Goal: Check status: Check status

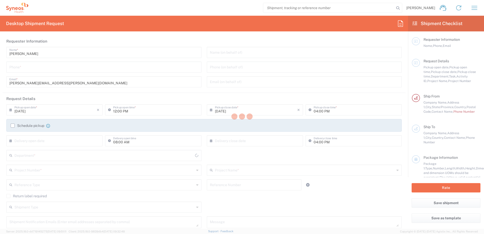
type input "[US_STATE]"
type input "[GEOGRAPHIC_DATA]"
type input "8200"
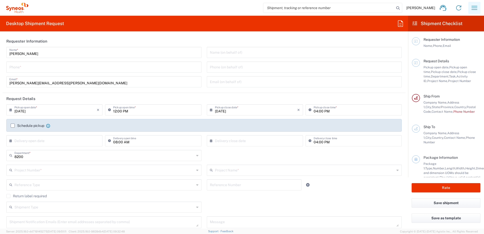
type input "Syneos Health, LLC-[GEOGRAPHIC_DATA] [GEOGRAPHIC_DATA] [GEOGRAPHIC_DATA]"
click at [474, 6] on icon "button" at bounding box center [474, 8] width 8 height 8
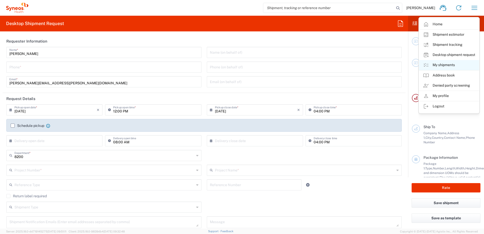
click at [448, 63] on link "My shipments" at bounding box center [449, 65] width 60 height 10
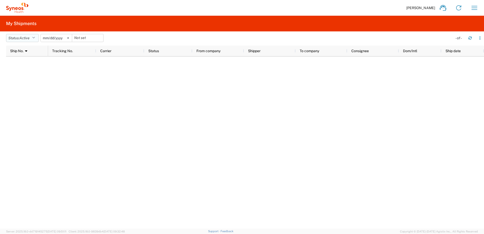
click at [35, 37] on icon "button" at bounding box center [33, 38] width 3 height 4
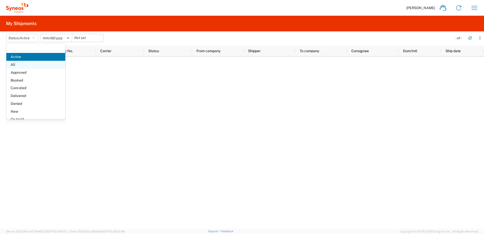
click at [19, 63] on span "All" at bounding box center [35, 65] width 59 height 8
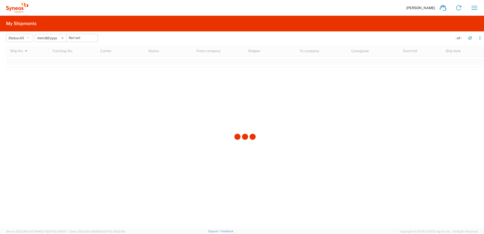
click at [63, 37] on icon at bounding box center [62, 37] width 1 height 1
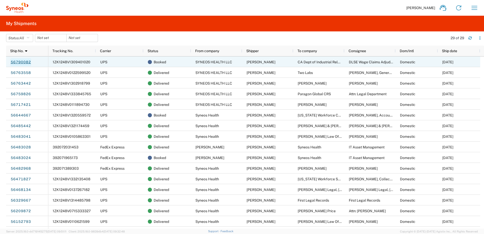
click at [18, 62] on link "56790082" at bounding box center [20, 62] width 21 height 8
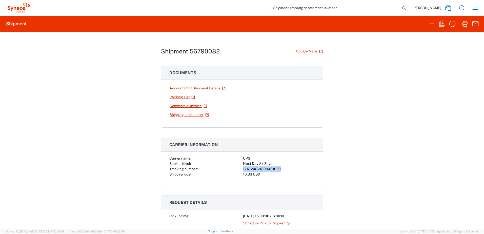
drag, startPoint x: 240, startPoint y: 169, endPoint x: 279, endPoint y: 170, distance: 38.5
click at [279, 170] on div "Carrier name: UPS Service level: Next Day Air Saver Tracking number: 1ZK1248V13…" at bounding box center [241, 166] width 145 height 21
drag, startPoint x: 279, startPoint y: 170, endPoint x: 273, endPoint y: 169, distance: 5.2
